Goal: Information Seeking & Learning: Compare options

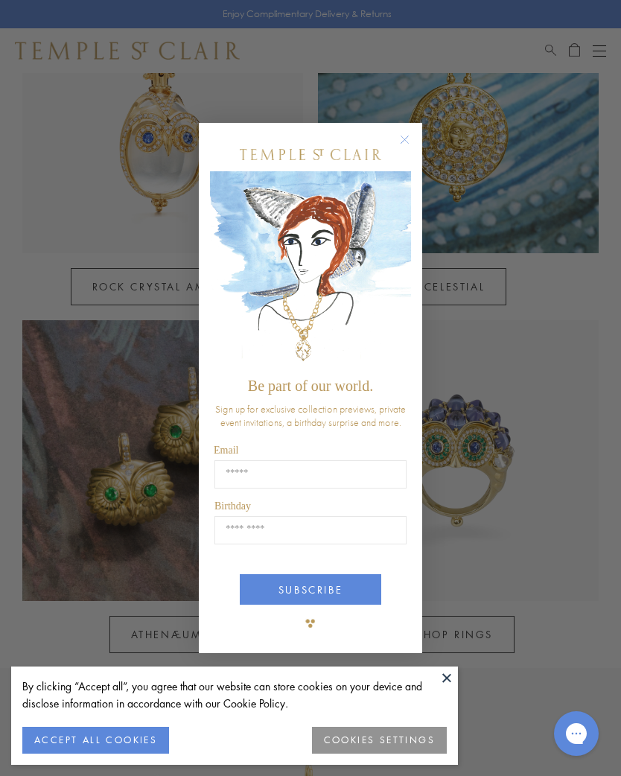
scroll to position [784, 0]
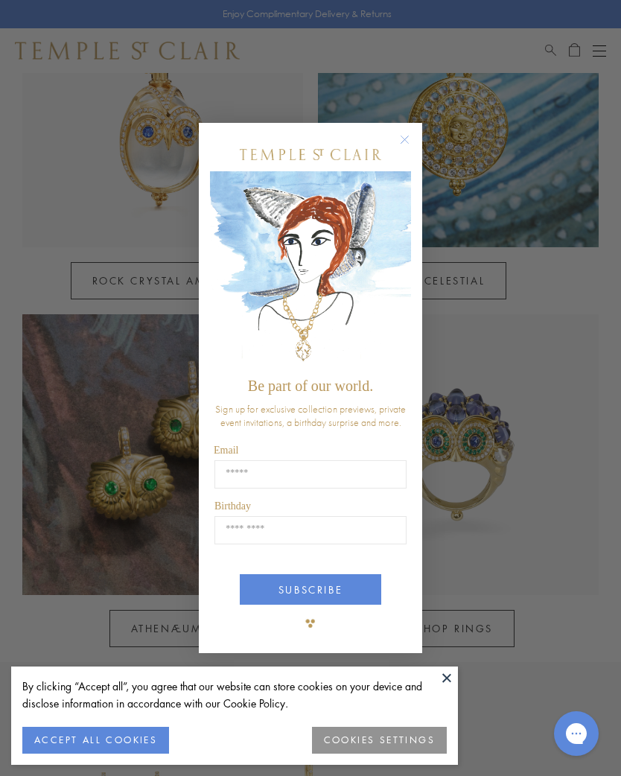
click at [456, 689] on button at bounding box center [447, 677] width 22 height 22
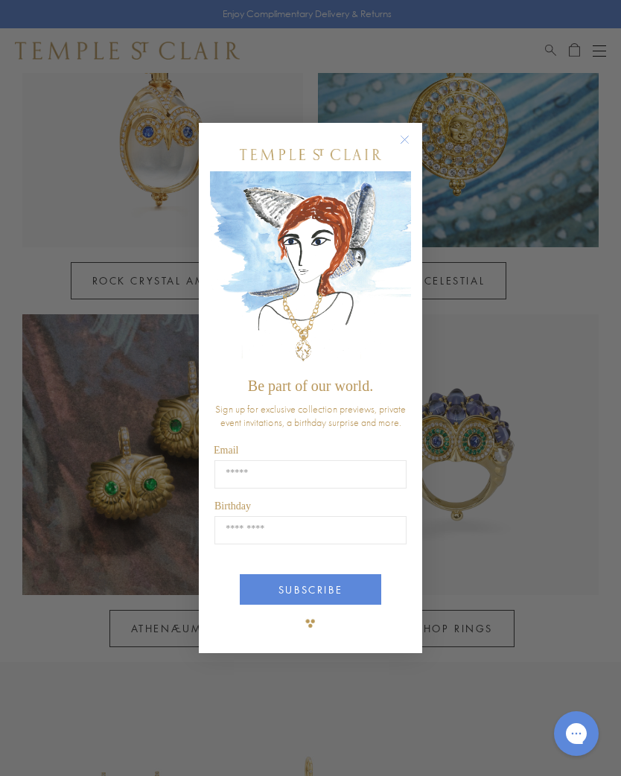
click at [410, 768] on div "Close dialog Be part of our world. Sign up for exclusive collection previews, p…" at bounding box center [310, 388] width 621 height 776
click at [418, 144] on form "Be part of our world. Sign up for exclusive collection previews, private event …" at bounding box center [310, 388] width 223 height 530
click at [417, 146] on form "Be part of our world. Sign up for exclusive collection previews, private event …" at bounding box center [310, 388] width 223 height 530
click at [399, 149] on circle "Close dialog" at bounding box center [405, 140] width 18 height 18
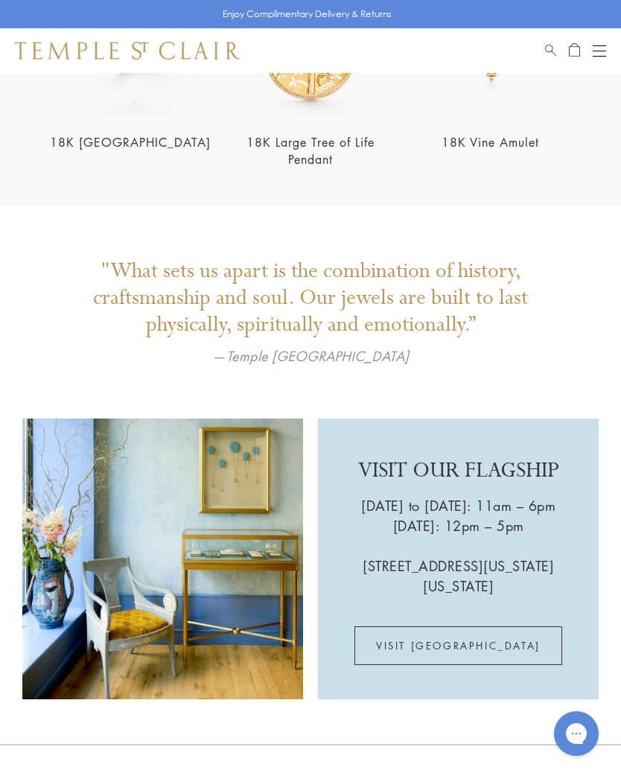
scroll to position [2353, 0]
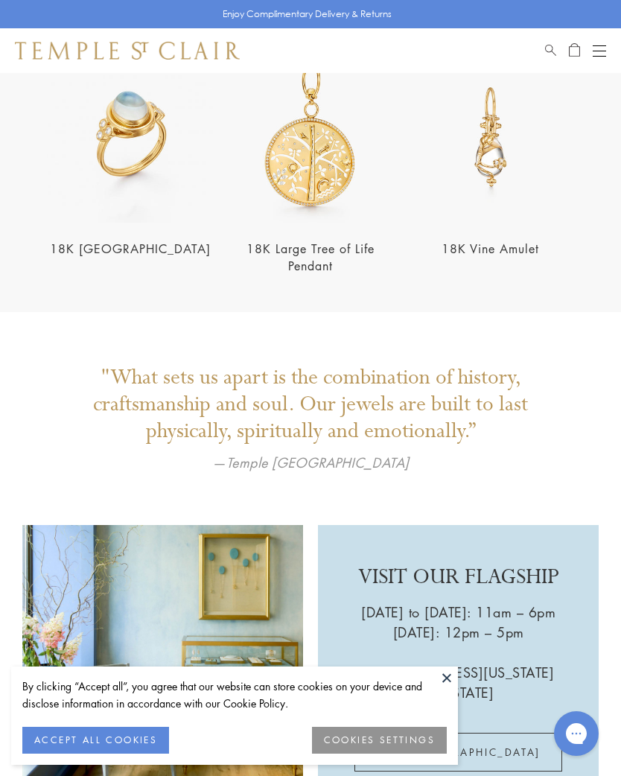
scroll to position [2250, 0]
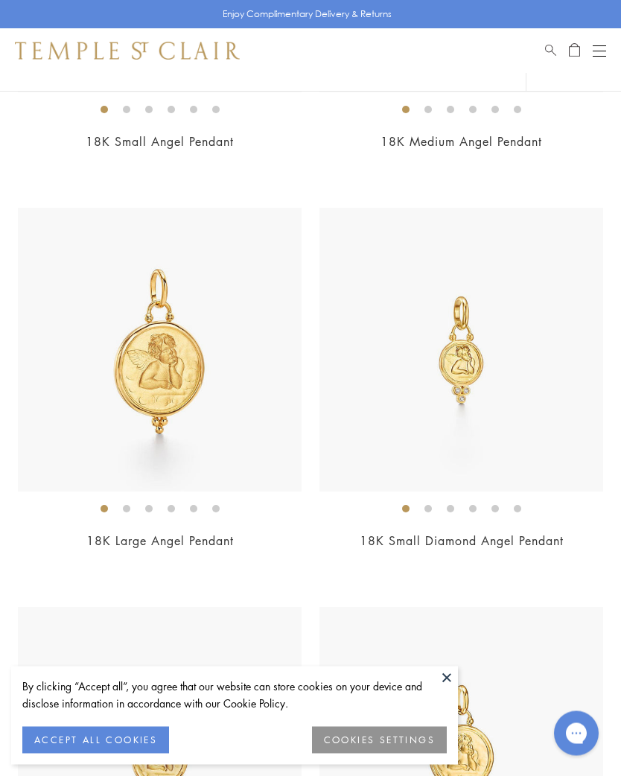
scroll to position [2844, 0]
click at [168, 505] on li at bounding box center [171, 508] width 7 height 7
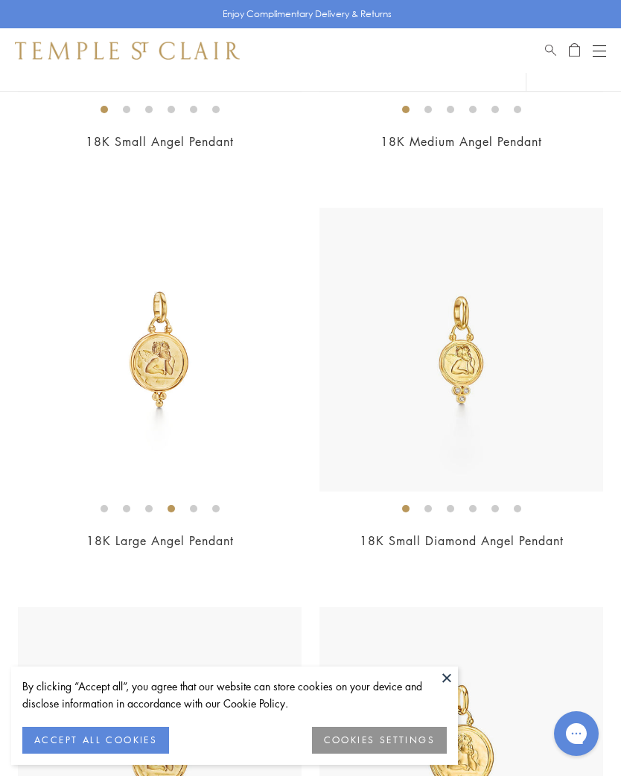
click at [450, 509] on li at bounding box center [450, 508] width 7 height 7
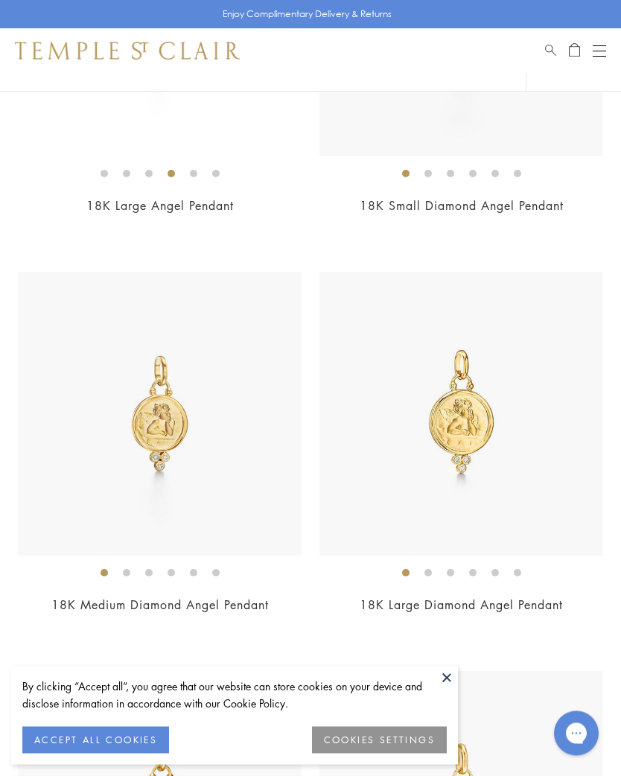
scroll to position [3179, 0]
click at [478, 582] on div "18K Large Diamond Angel Pendant $3,200" at bounding box center [461, 453] width 284 height 362
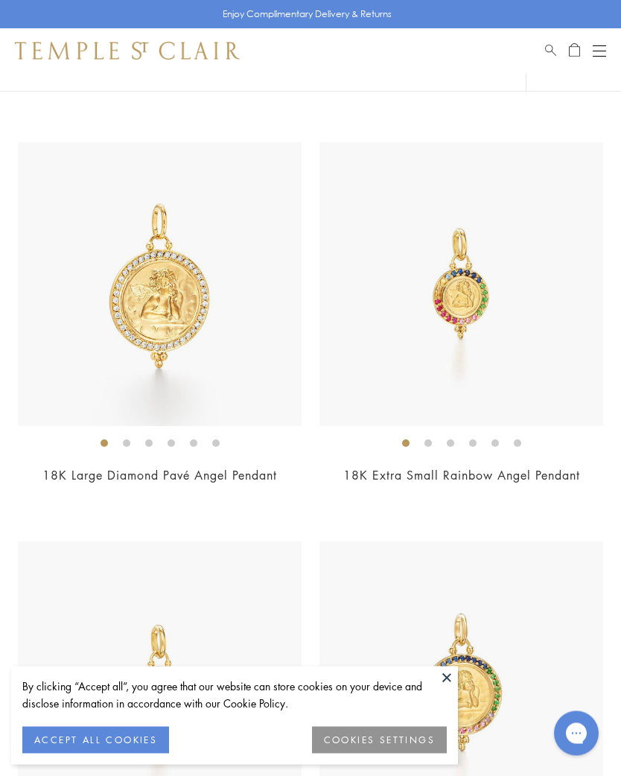
scroll to position [4107, 0]
click at [389, 754] on button "COOKIES SETTINGS" at bounding box center [379, 740] width 135 height 27
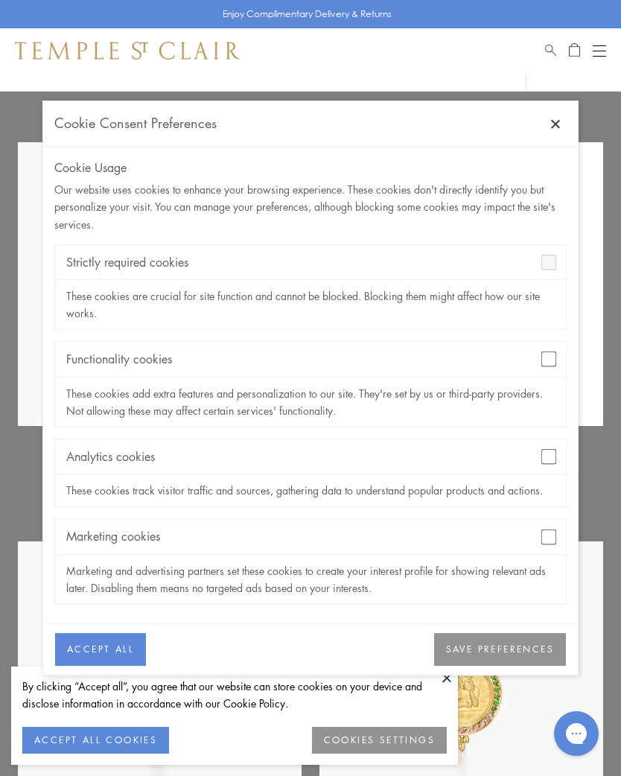
click at [77, 754] on button "ACCEPT ALL COOKIES" at bounding box center [95, 740] width 147 height 27
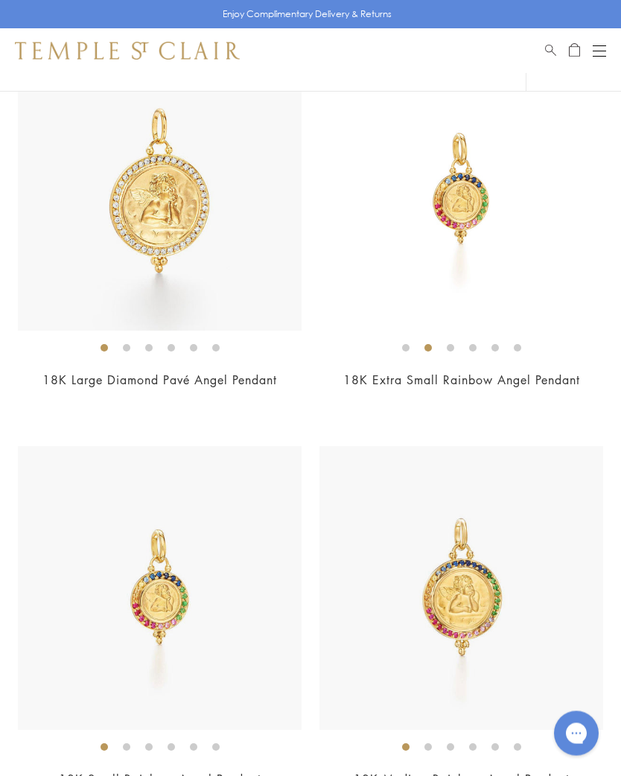
scroll to position [4206, 0]
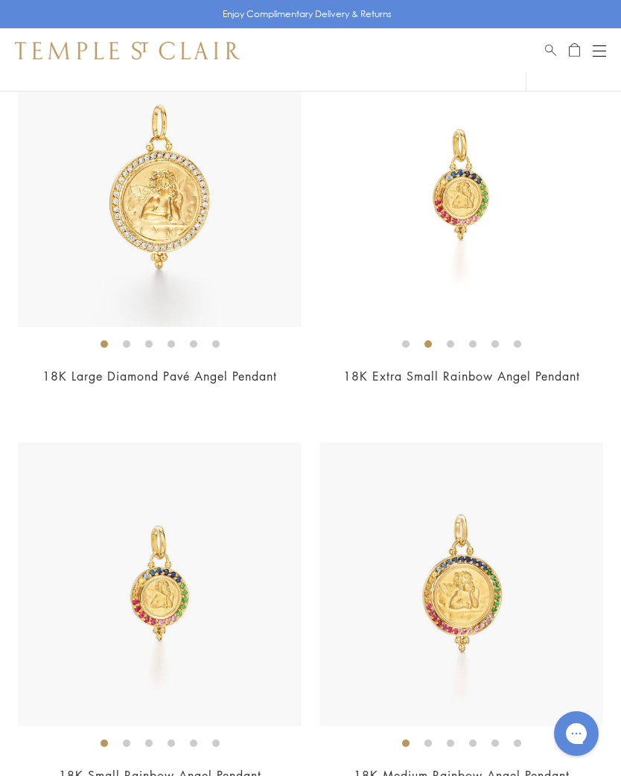
click at [175, 369] on link "18K Large Diamond Pavé Angel Pendant" at bounding box center [159, 376] width 235 height 16
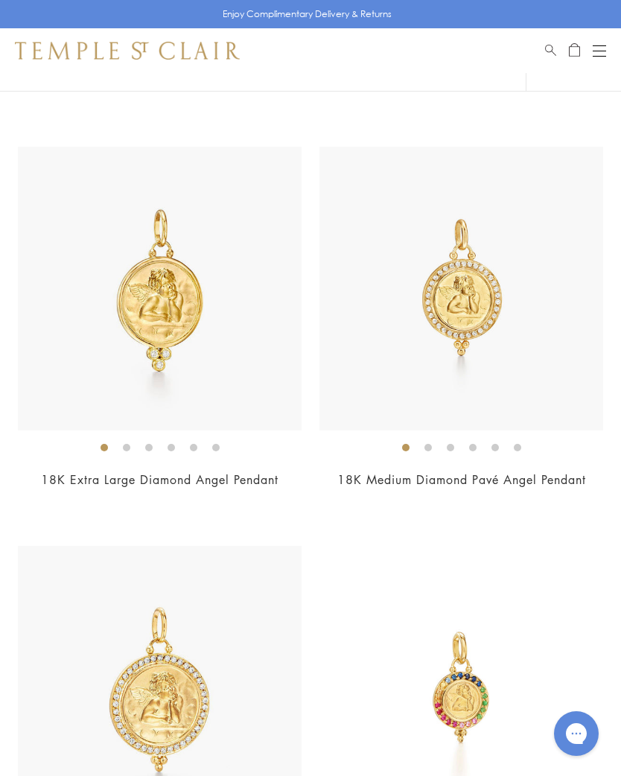
scroll to position [3702, 0]
click at [486, 472] on link "18K Medium Diamond Pavé Angel Pendant" at bounding box center [461, 480] width 249 height 16
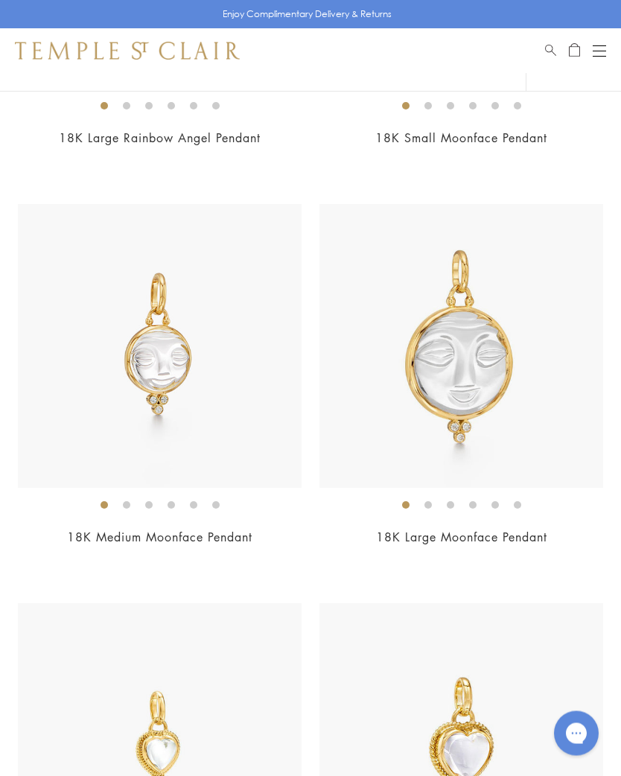
scroll to position [5242, 0]
click at [477, 515] on div "18K Large Moonface Pendant $3,250" at bounding box center [461, 385] width 284 height 362
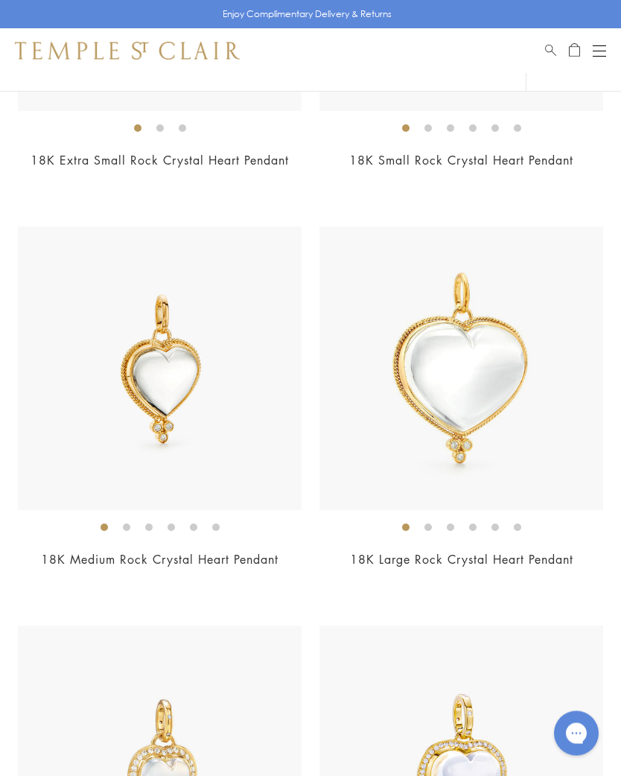
scroll to position [6018, 0]
click at [490, 551] on link "18K Large Rock Crystal Heart Pendant" at bounding box center [461, 559] width 223 height 16
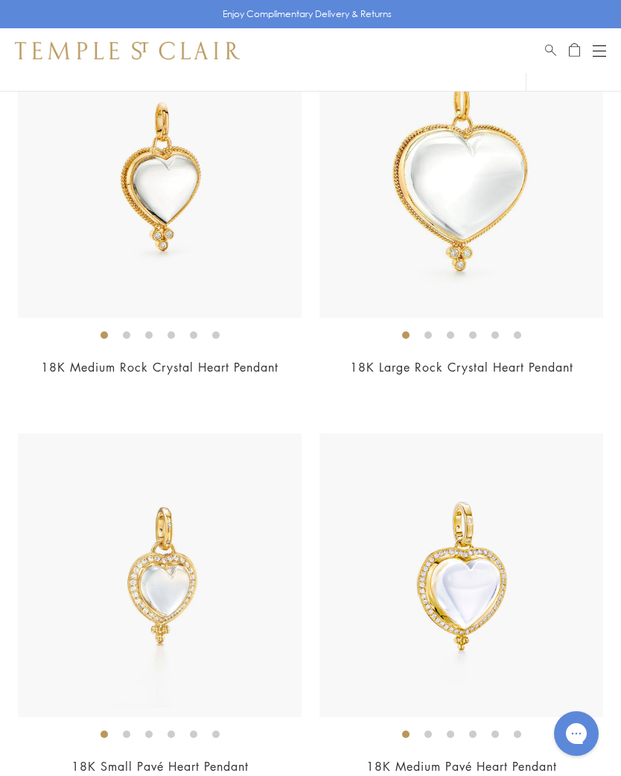
scroll to position [6210, 0]
click at [458, 343] on div "18K Large Rock Crystal Heart Pendant $4,800" at bounding box center [461, 216] width 284 height 362
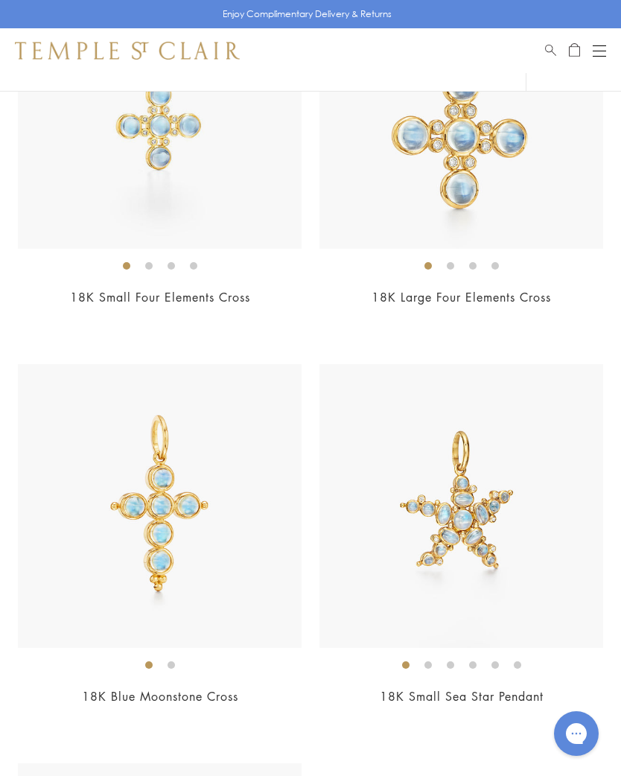
scroll to position [7479, 0]
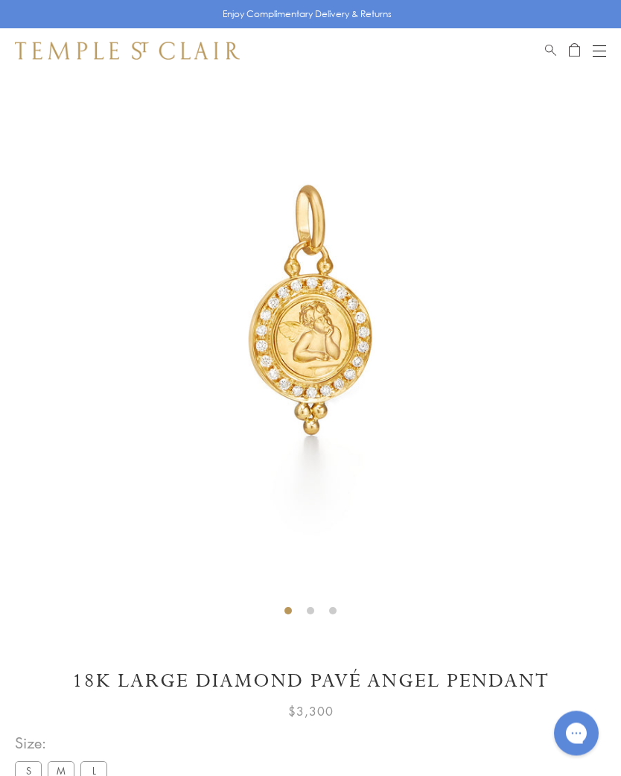
scroll to position [73, 0]
